Goal: Entertainment & Leisure: Consume media (video, audio)

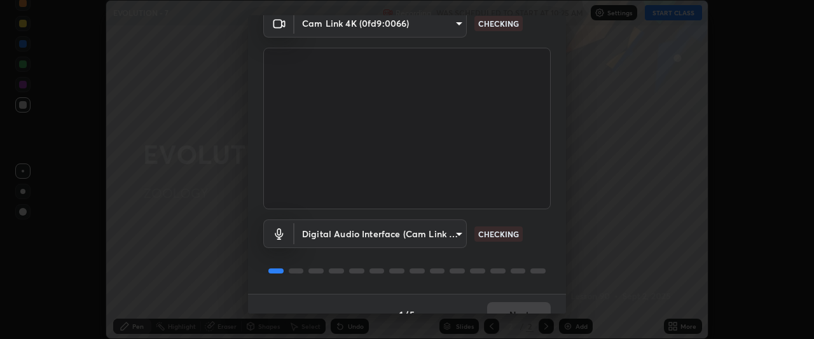
scroll to position [78, 0]
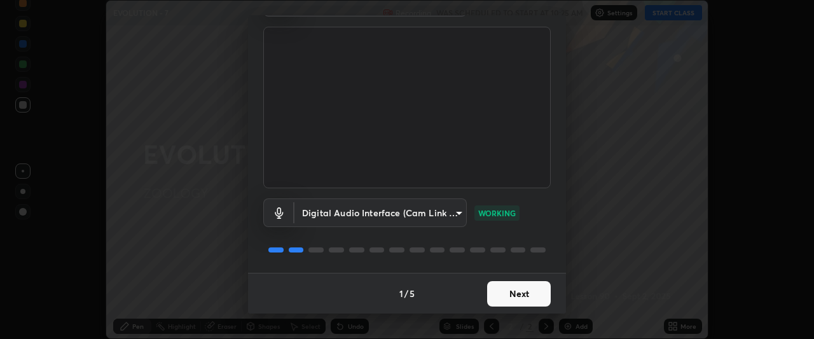
click at [535, 289] on button "Next" at bounding box center [519, 293] width 64 height 25
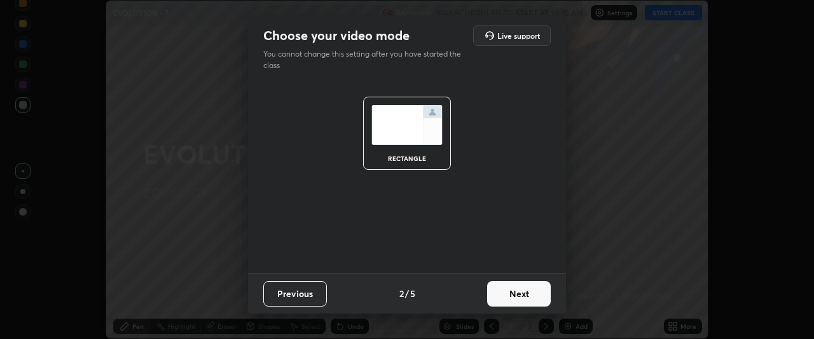
click at [546, 294] on button "Next" at bounding box center [519, 293] width 64 height 25
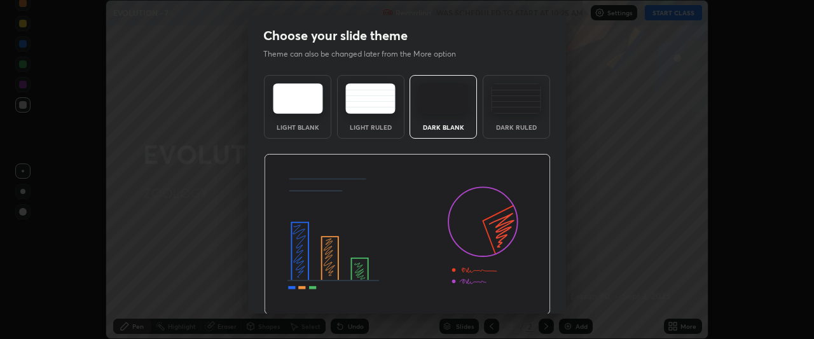
scroll to position [43, 0]
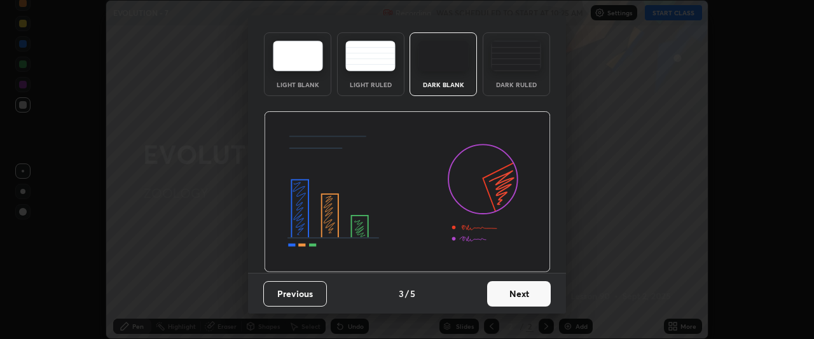
click at [537, 292] on button "Next" at bounding box center [519, 293] width 64 height 25
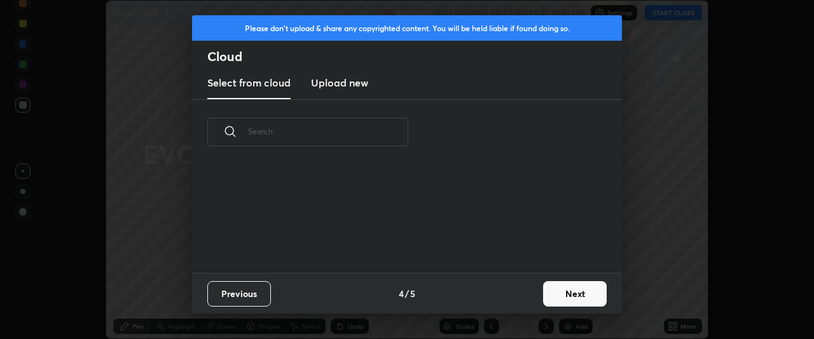
scroll to position [0, 0]
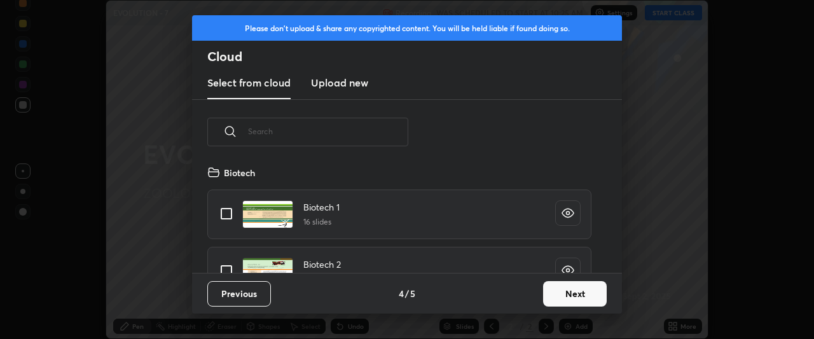
click at [557, 291] on button "Next" at bounding box center [575, 293] width 64 height 25
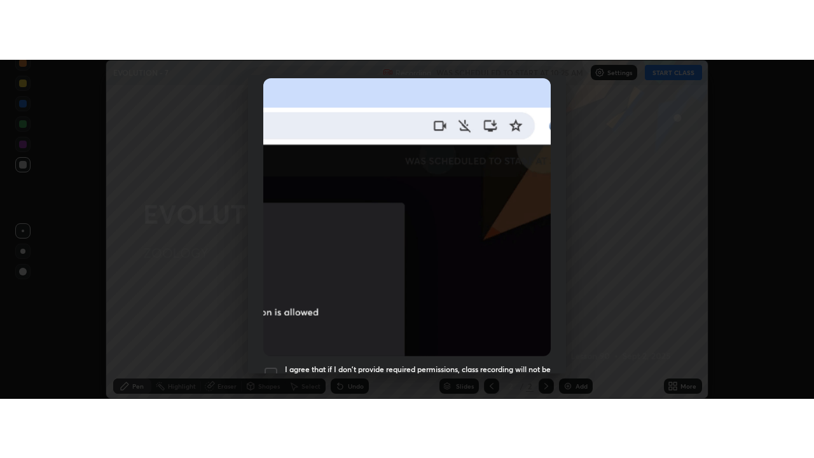
scroll to position [338, 0]
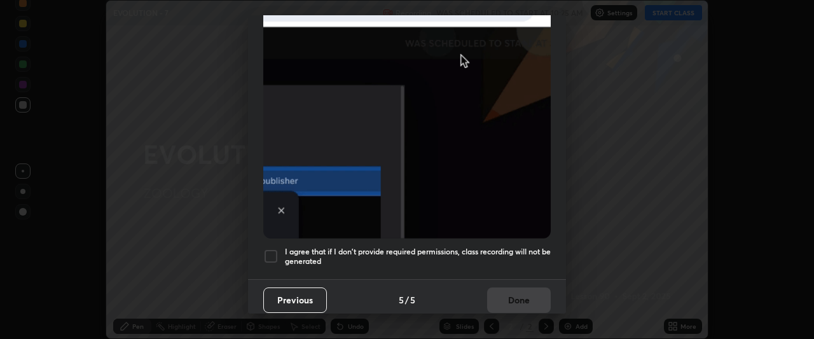
click at [509, 247] on h5 "I agree that if I don't provide required permissions, class recording will not …" at bounding box center [418, 257] width 266 height 20
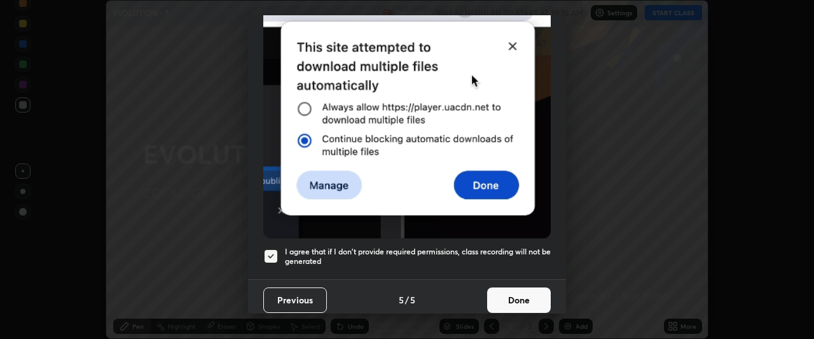
click at [525, 299] on button "Done" at bounding box center [519, 299] width 64 height 25
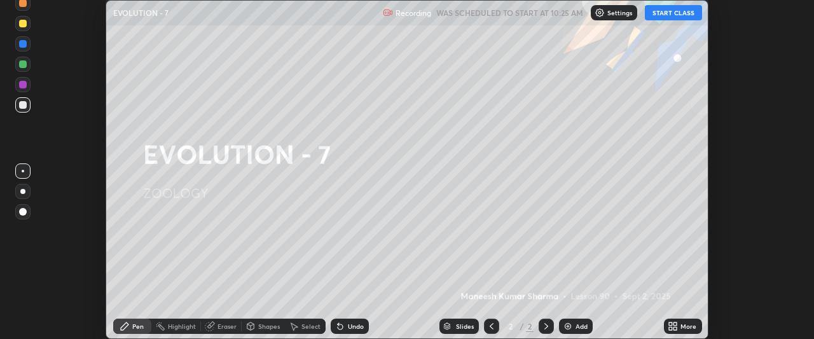
click at [665, 17] on button "START CLASS" at bounding box center [673, 12] width 57 height 15
click at [571, 326] on img at bounding box center [568, 326] width 10 height 10
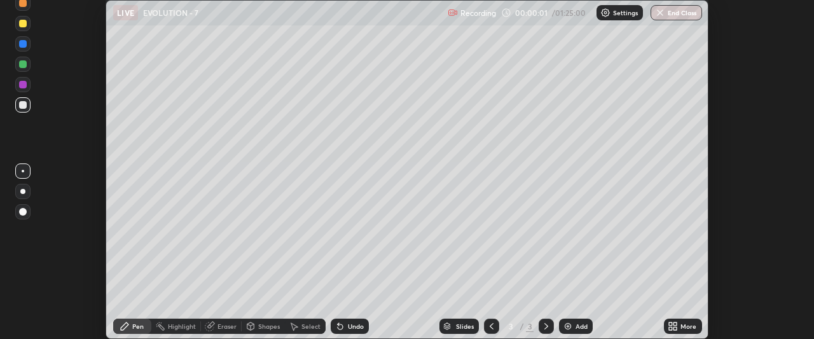
click at [671, 327] on icon at bounding box center [670, 328] width 3 height 3
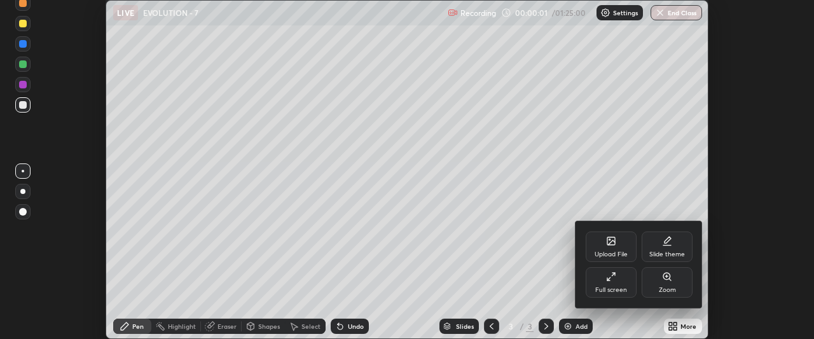
click at [628, 289] on div "Full screen" at bounding box center [611, 282] width 51 height 31
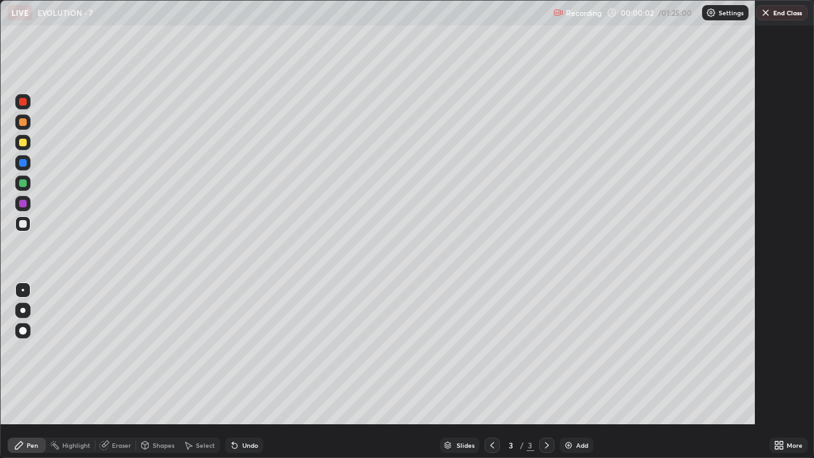
scroll to position [458, 814]
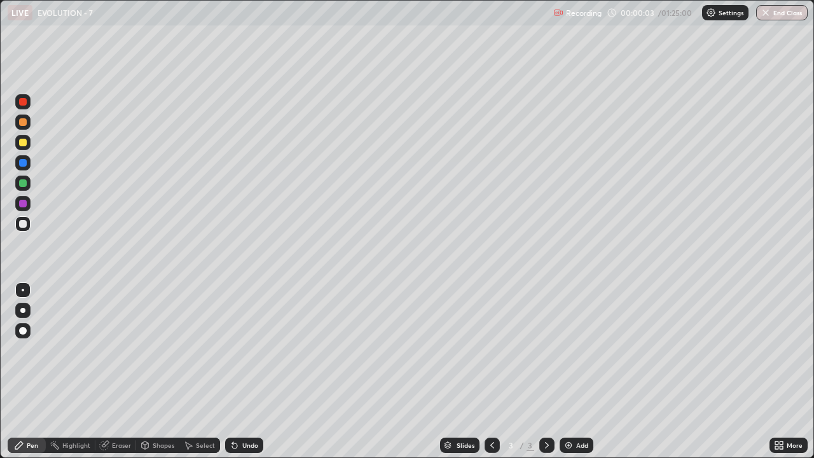
click at [28, 308] on div at bounding box center [22, 310] width 15 height 15
click at [28, 148] on div at bounding box center [22, 142] width 15 height 15
click at [567, 338] on img at bounding box center [568, 445] width 10 height 10
click at [569, 338] on img at bounding box center [568, 445] width 10 height 10
click at [492, 338] on icon at bounding box center [492, 445] width 10 height 10
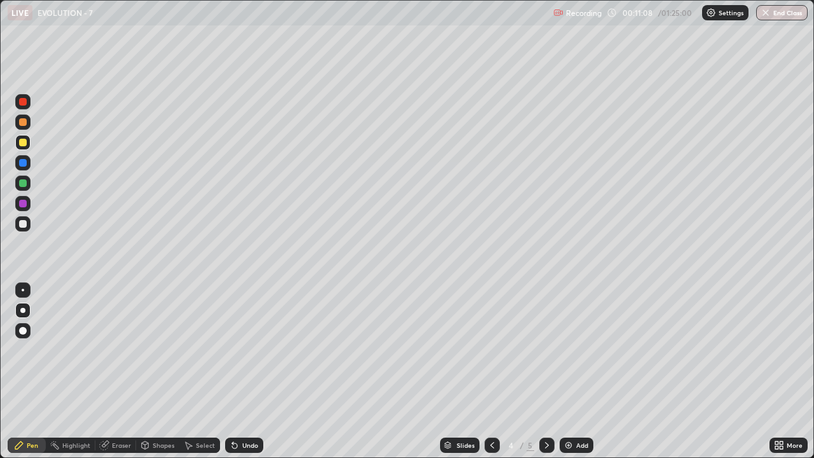
click at [29, 226] on div at bounding box center [22, 223] width 15 height 15
click at [577, 338] on div "Add" at bounding box center [582, 445] width 12 height 6
click at [27, 148] on div at bounding box center [22, 142] width 15 height 15
click at [157, 338] on div "Shapes" at bounding box center [157, 445] width 43 height 15
click at [29, 223] on div at bounding box center [22, 223] width 15 height 15
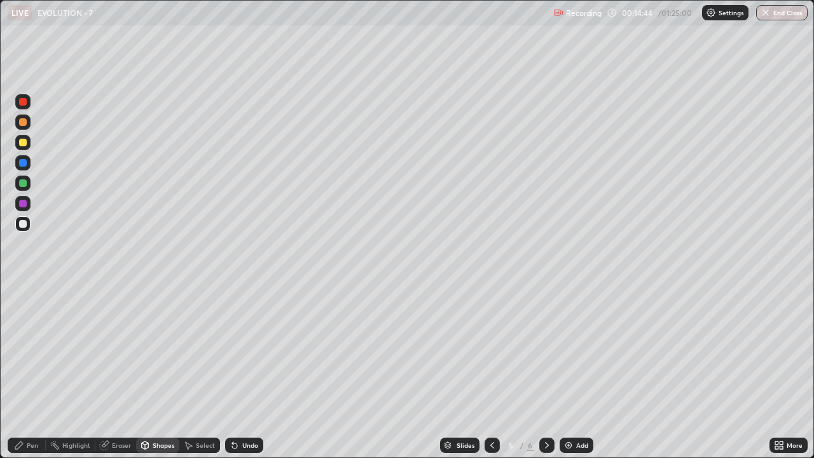
click at [39, 338] on div "Pen" at bounding box center [27, 445] width 38 height 15
click at [570, 338] on img at bounding box center [568, 445] width 10 height 10
click at [491, 338] on icon at bounding box center [492, 445] width 10 height 10
click at [544, 338] on icon at bounding box center [547, 445] width 10 height 10
click at [485, 338] on div at bounding box center [492, 445] width 15 height 15
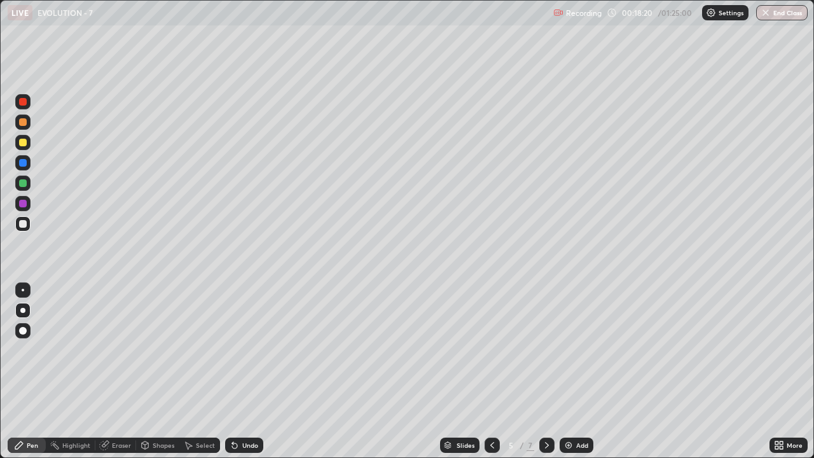
click at [242, 338] on div "Undo" at bounding box center [244, 445] width 38 height 15
click at [245, 338] on div "Undo" at bounding box center [244, 445] width 38 height 15
click at [569, 338] on img at bounding box center [568, 445] width 10 height 10
click at [491, 338] on icon at bounding box center [492, 445] width 4 height 6
click at [569, 338] on img at bounding box center [568, 445] width 10 height 10
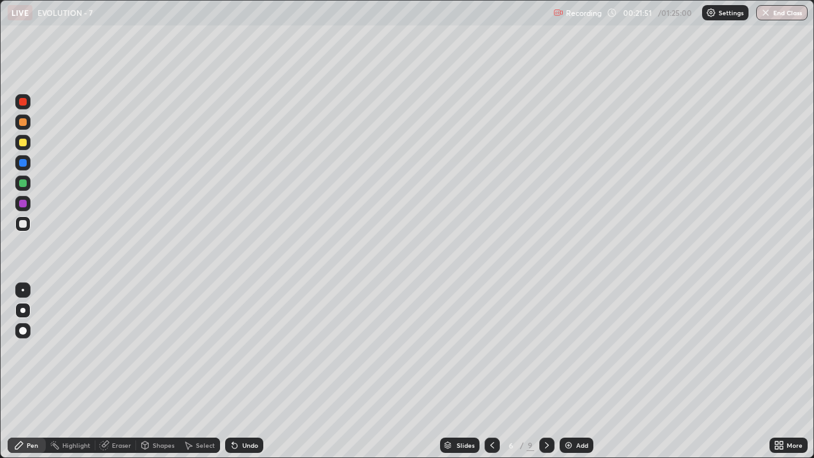
click at [491, 338] on icon at bounding box center [492, 445] width 10 height 10
click at [574, 338] on div "Add" at bounding box center [577, 445] width 34 height 15
click at [490, 338] on icon at bounding box center [492, 445] width 10 height 10
click at [242, 338] on div "Undo" at bounding box center [244, 445] width 38 height 15
click at [546, 338] on icon at bounding box center [547, 445] width 10 height 10
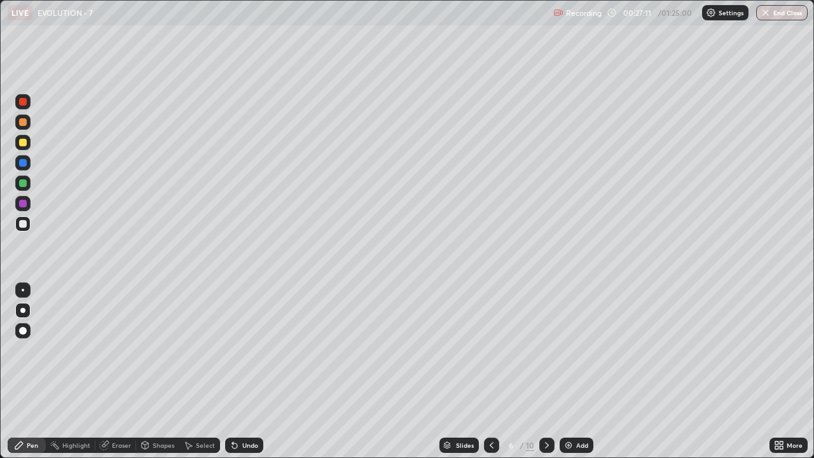
click at [490, 338] on icon at bounding box center [492, 445] width 10 height 10
click at [569, 338] on div "Add" at bounding box center [577, 445] width 34 height 15
click at [572, 338] on img at bounding box center [568, 445] width 10 height 10
click at [492, 338] on icon at bounding box center [492, 445] width 10 height 10
click at [490, 338] on icon at bounding box center [492, 445] width 4 height 6
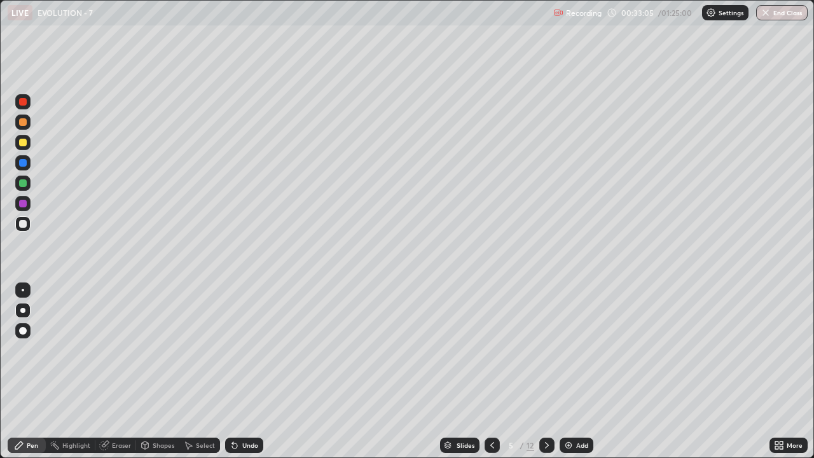
click at [546, 338] on icon at bounding box center [547, 445] width 10 height 10
click at [544, 338] on icon at bounding box center [547, 445] width 10 height 10
click at [492, 338] on icon at bounding box center [492, 445] width 10 height 10
click at [564, 338] on img at bounding box center [568, 445] width 10 height 10
click at [29, 146] on div at bounding box center [22, 142] width 15 height 15
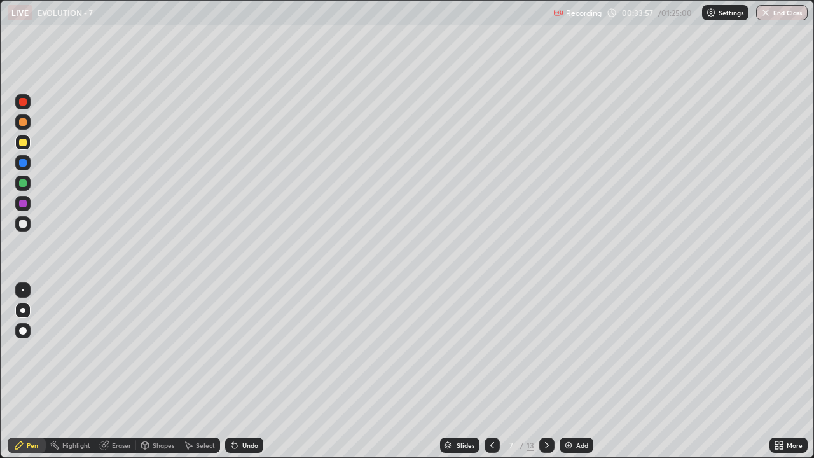
click at [29, 229] on div at bounding box center [22, 223] width 15 height 15
click at [123, 338] on div "Eraser" at bounding box center [121, 445] width 19 height 6
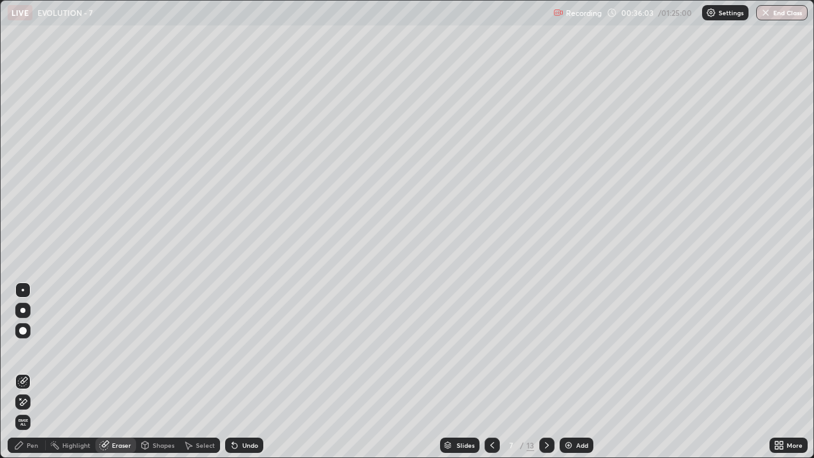
click at [32, 338] on div "Pen" at bounding box center [32, 445] width 11 height 6
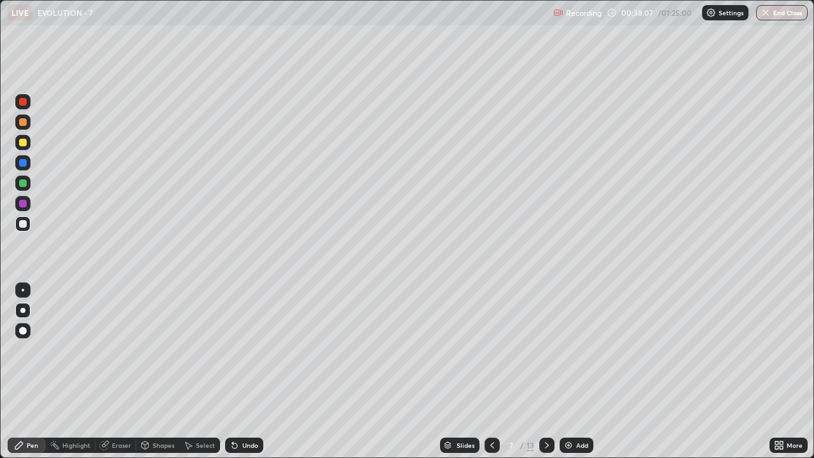
click at [201, 338] on div "Select" at bounding box center [205, 445] width 19 height 6
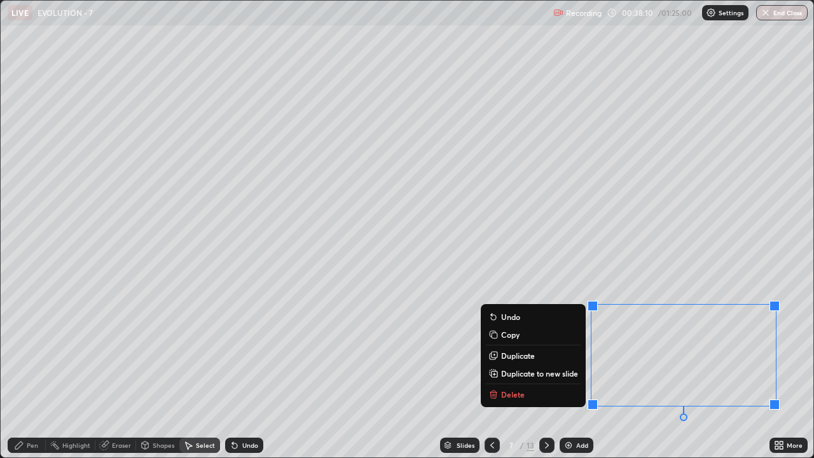
click at [568, 338] on button "Delete" at bounding box center [533, 394] width 95 height 15
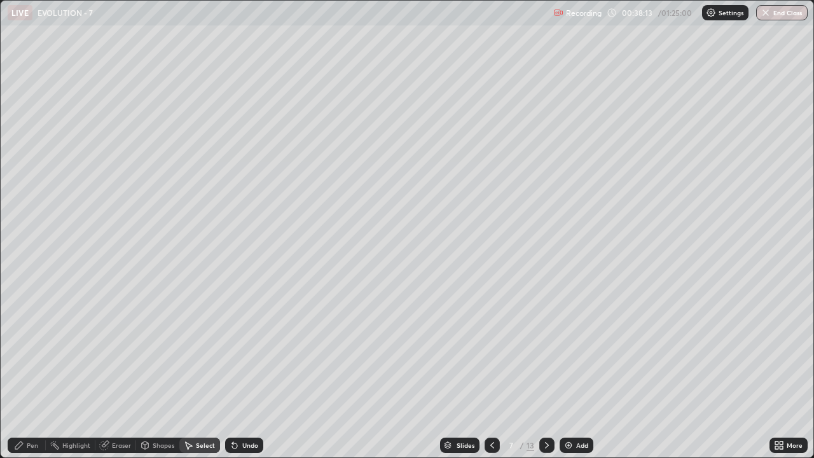
click at [38, 338] on div "Pen" at bounding box center [27, 445] width 38 height 15
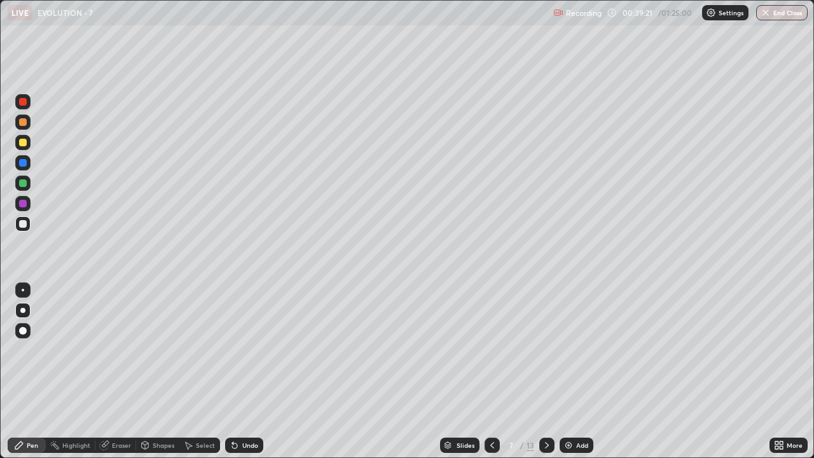
click at [575, 338] on div "Add" at bounding box center [577, 445] width 34 height 15
click at [169, 338] on div "Shapes" at bounding box center [164, 445] width 22 height 6
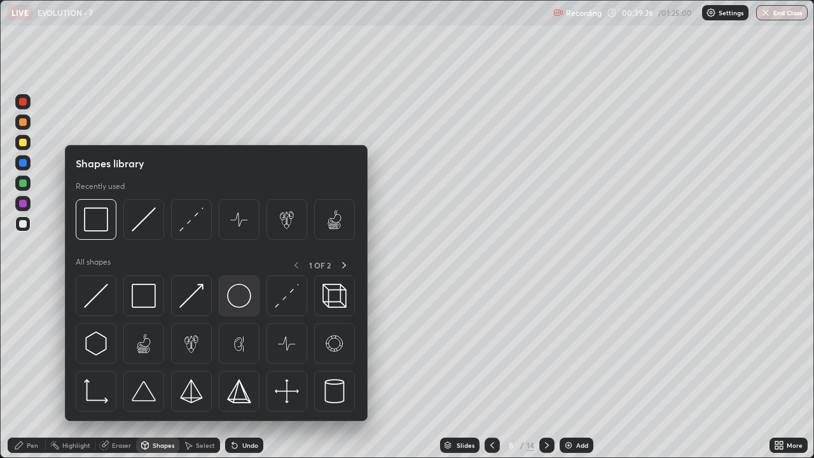
click at [245, 303] on img at bounding box center [239, 296] width 24 height 24
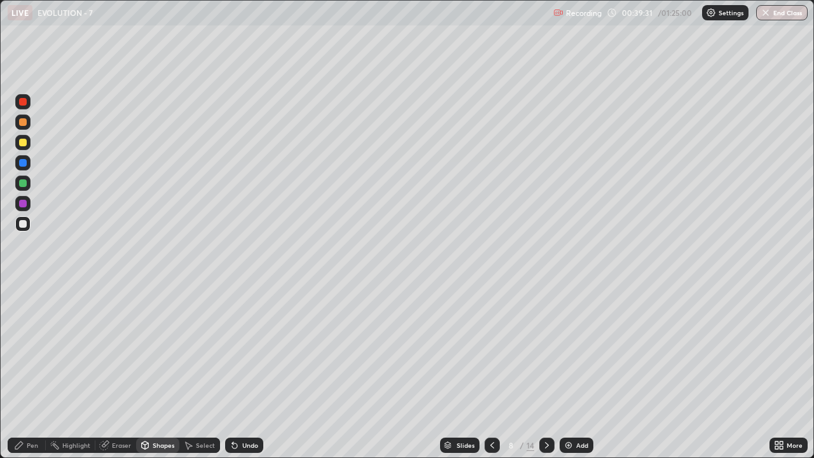
click at [38, 338] on div "Pen" at bounding box center [32, 445] width 11 height 6
click at [574, 338] on div "Add" at bounding box center [577, 445] width 34 height 15
click at [492, 338] on icon at bounding box center [492, 445] width 10 height 10
click at [27, 148] on div at bounding box center [22, 142] width 15 height 15
click at [28, 226] on div at bounding box center [22, 223] width 15 height 15
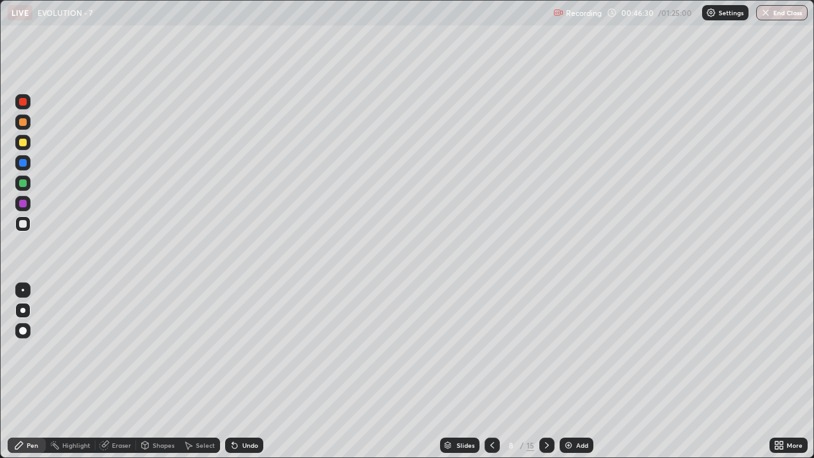
click at [566, 338] on img at bounding box center [568, 445] width 10 height 10
click at [491, 338] on icon at bounding box center [492, 445] width 10 height 10
click at [567, 338] on div "Add" at bounding box center [577, 445] width 34 height 15
click at [545, 338] on icon at bounding box center [547, 445] width 10 height 10
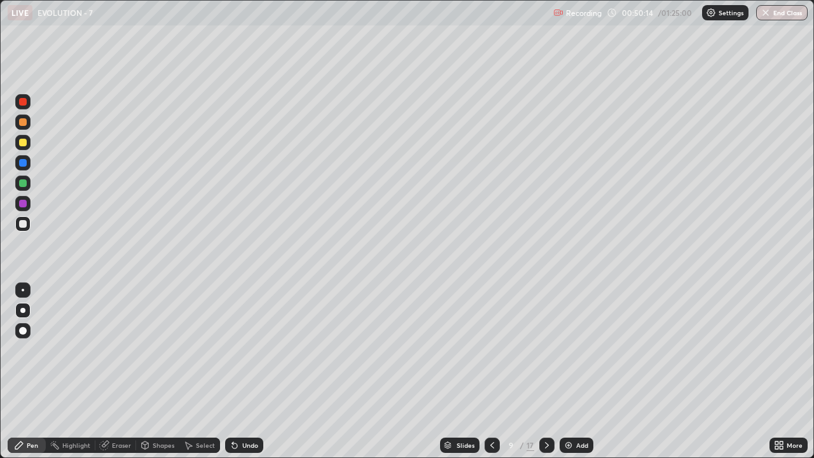
click at [579, 338] on div "Add" at bounding box center [577, 445] width 34 height 15
click at [490, 338] on icon at bounding box center [492, 445] width 10 height 10
click at [574, 338] on div "Add" at bounding box center [577, 445] width 34 height 15
click at [29, 209] on div at bounding box center [22, 203] width 15 height 15
click at [24, 184] on div at bounding box center [23, 183] width 8 height 8
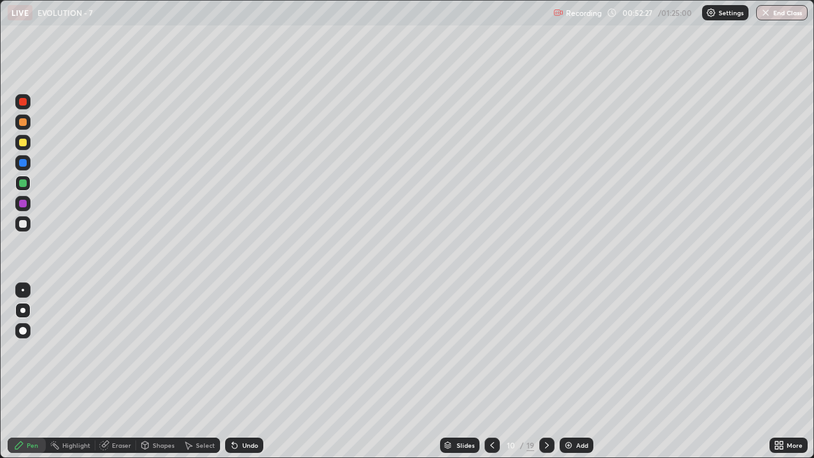
click at [24, 142] on div at bounding box center [23, 143] width 8 height 8
click at [27, 127] on div at bounding box center [22, 121] width 15 height 15
click at [29, 105] on div at bounding box center [22, 101] width 15 height 15
click at [26, 225] on div at bounding box center [23, 224] width 8 height 8
click at [28, 167] on div at bounding box center [22, 162] width 15 height 15
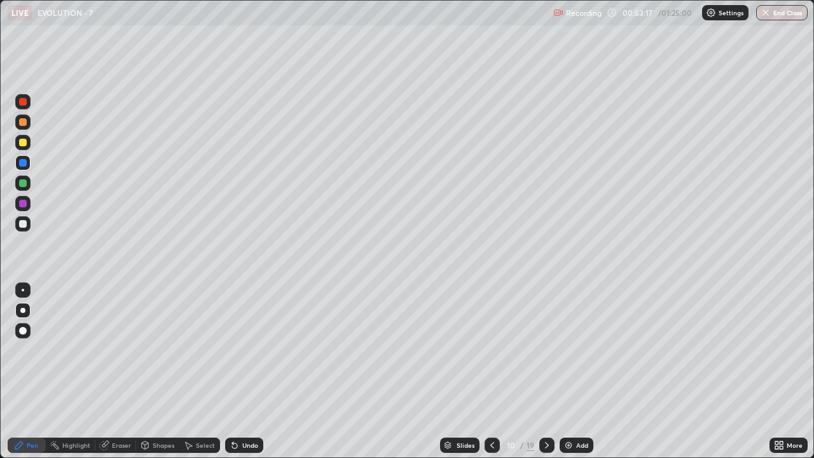
click at [30, 146] on div at bounding box center [22, 142] width 15 height 15
click at [491, 338] on icon at bounding box center [492, 445] width 10 height 10
click at [489, 338] on icon at bounding box center [492, 445] width 10 height 10
click at [491, 338] on icon at bounding box center [492, 445] width 10 height 10
click at [489, 338] on div at bounding box center [492, 445] width 15 height 15
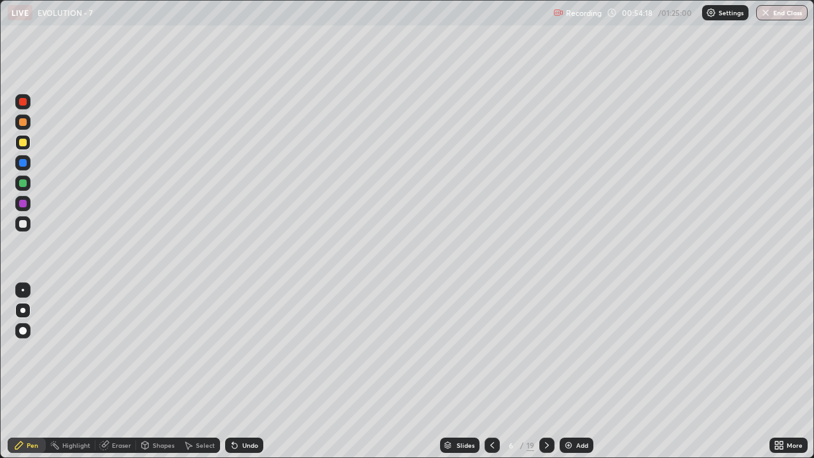
click at [486, 338] on div at bounding box center [492, 444] width 15 height 25
click at [489, 338] on icon at bounding box center [492, 445] width 10 height 10
click at [546, 338] on icon at bounding box center [547, 445] width 4 height 6
click at [546, 338] on icon at bounding box center [547, 445] width 10 height 10
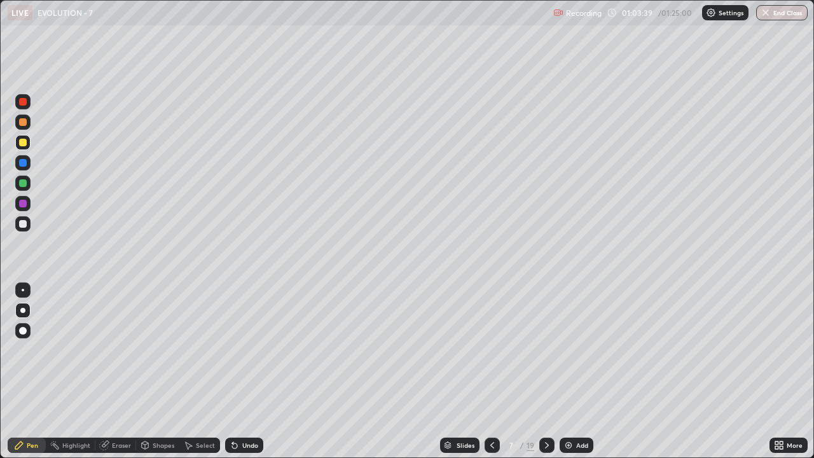
click at [491, 338] on icon at bounding box center [492, 445] width 10 height 10
click at [544, 338] on icon at bounding box center [547, 445] width 10 height 10
click at [790, 8] on button "End Class" at bounding box center [782, 12] width 50 height 15
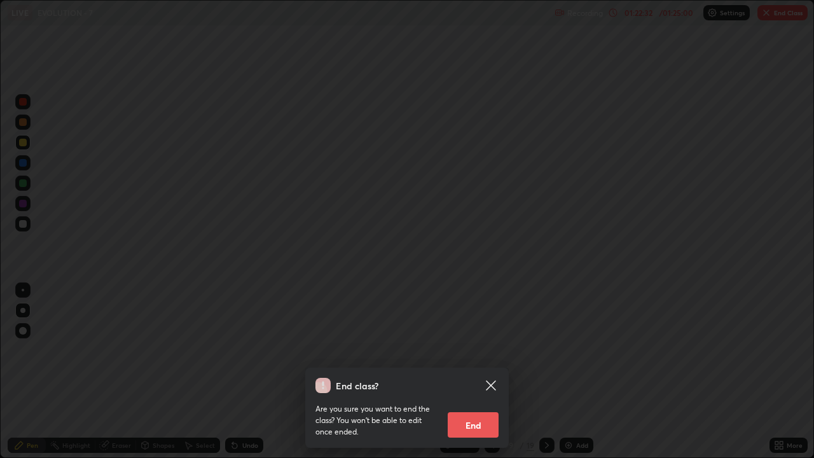
click at [478, 338] on button "End" at bounding box center [473, 424] width 51 height 25
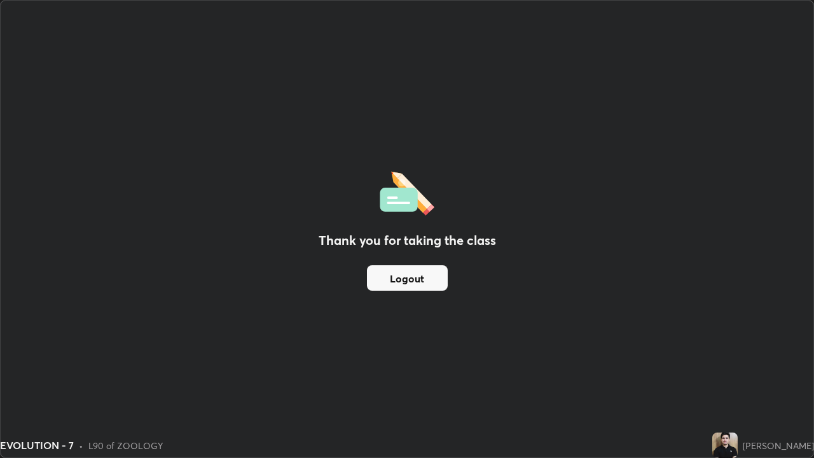
click at [418, 279] on button "Logout" at bounding box center [407, 277] width 81 height 25
click at [415, 280] on button "Logout" at bounding box center [407, 277] width 81 height 25
click at [413, 279] on button "Logout" at bounding box center [407, 277] width 81 height 25
click at [414, 279] on button "Logout" at bounding box center [407, 277] width 81 height 25
click at [408, 281] on button "Logout" at bounding box center [407, 277] width 81 height 25
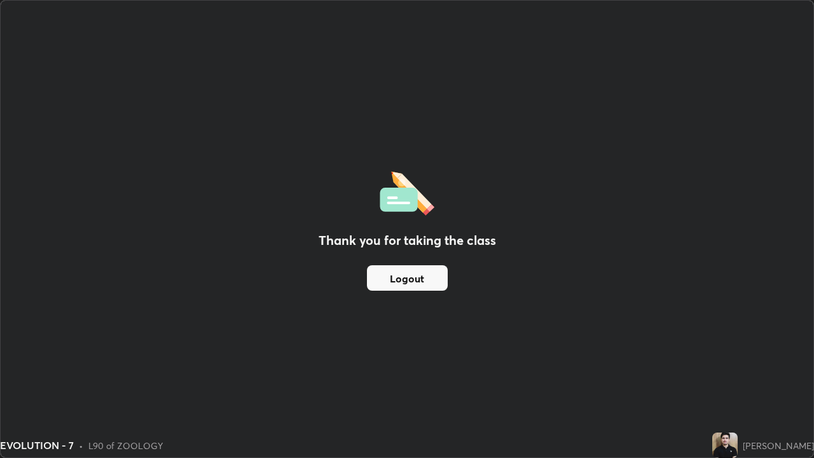
click at [406, 284] on button "Logout" at bounding box center [407, 277] width 81 height 25
click at [405, 286] on button "Logout" at bounding box center [407, 277] width 81 height 25
click at [408, 286] on button "Logout" at bounding box center [407, 277] width 81 height 25
click at [409, 285] on button "Logout" at bounding box center [407, 277] width 81 height 25
click at [408, 283] on button "Logout" at bounding box center [407, 277] width 81 height 25
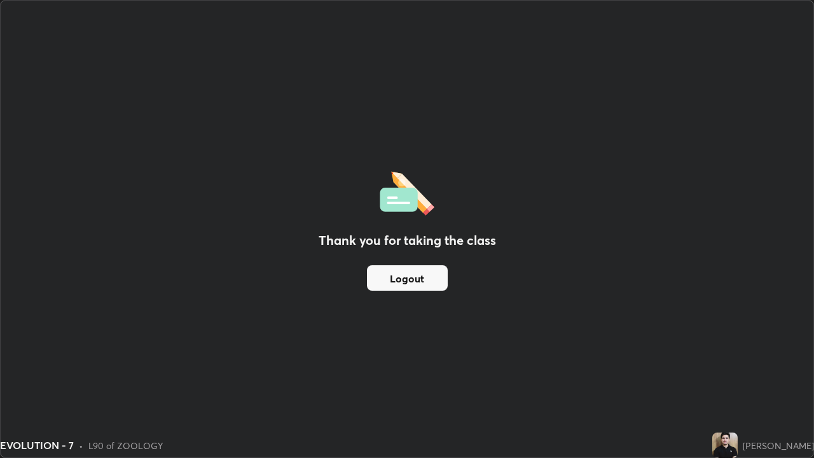
click at [409, 281] on button "Logout" at bounding box center [407, 277] width 81 height 25
